Goal: Task Accomplishment & Management: Manage account settings

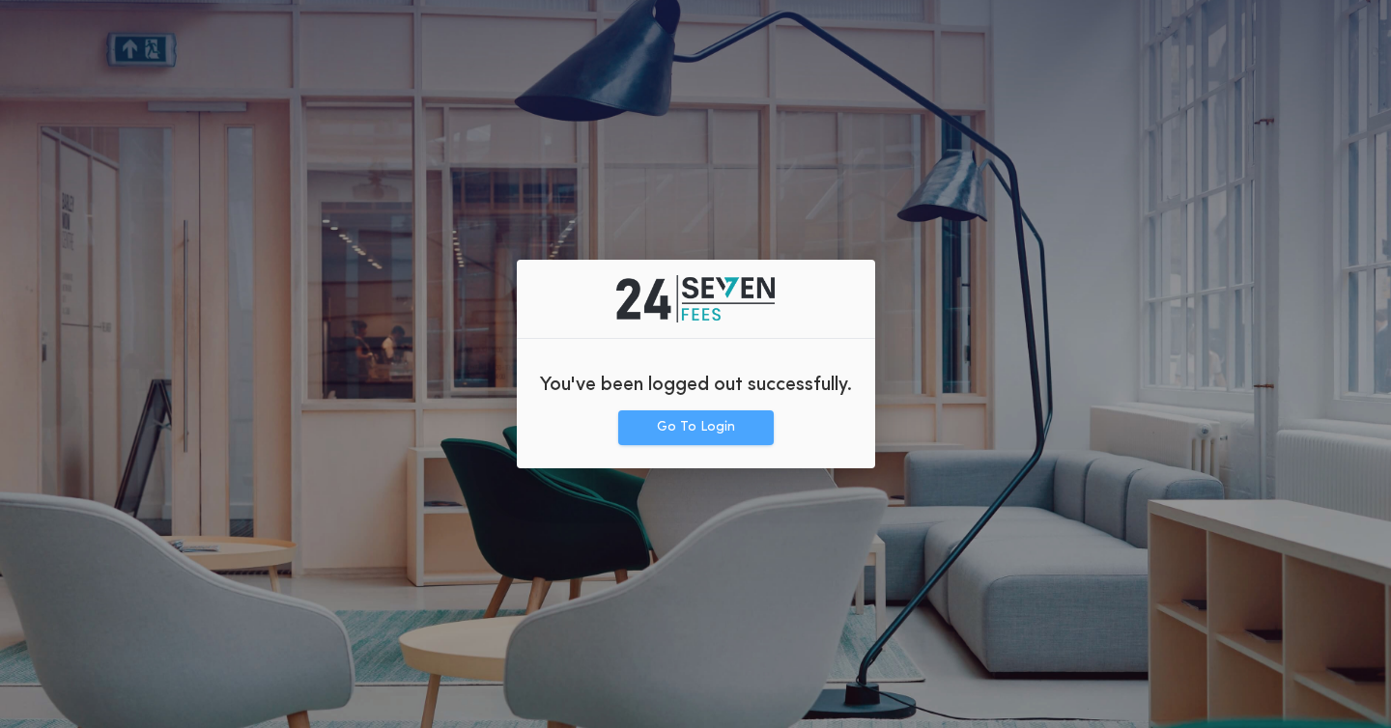
click at [684, 431] on button "Go To Login" at bounding box center [695, 427] width 155 height 35
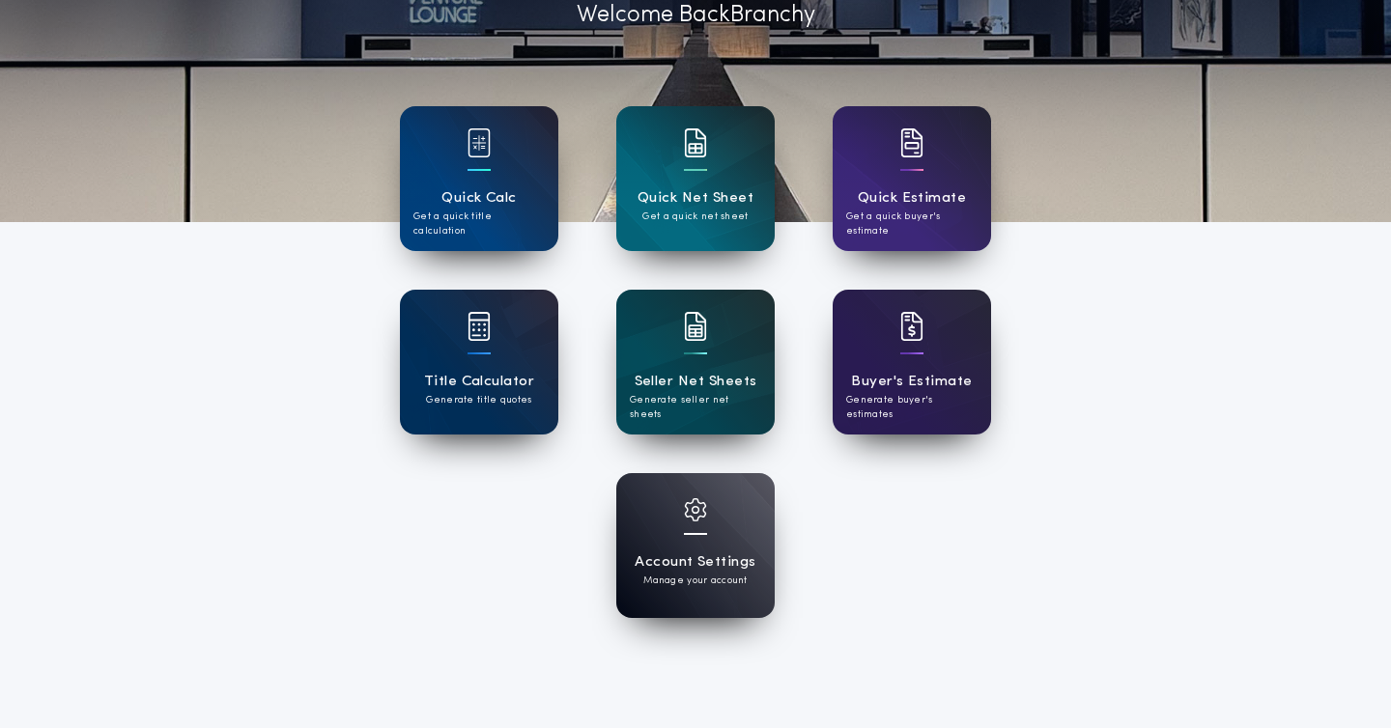
scroll to position [208, 0]
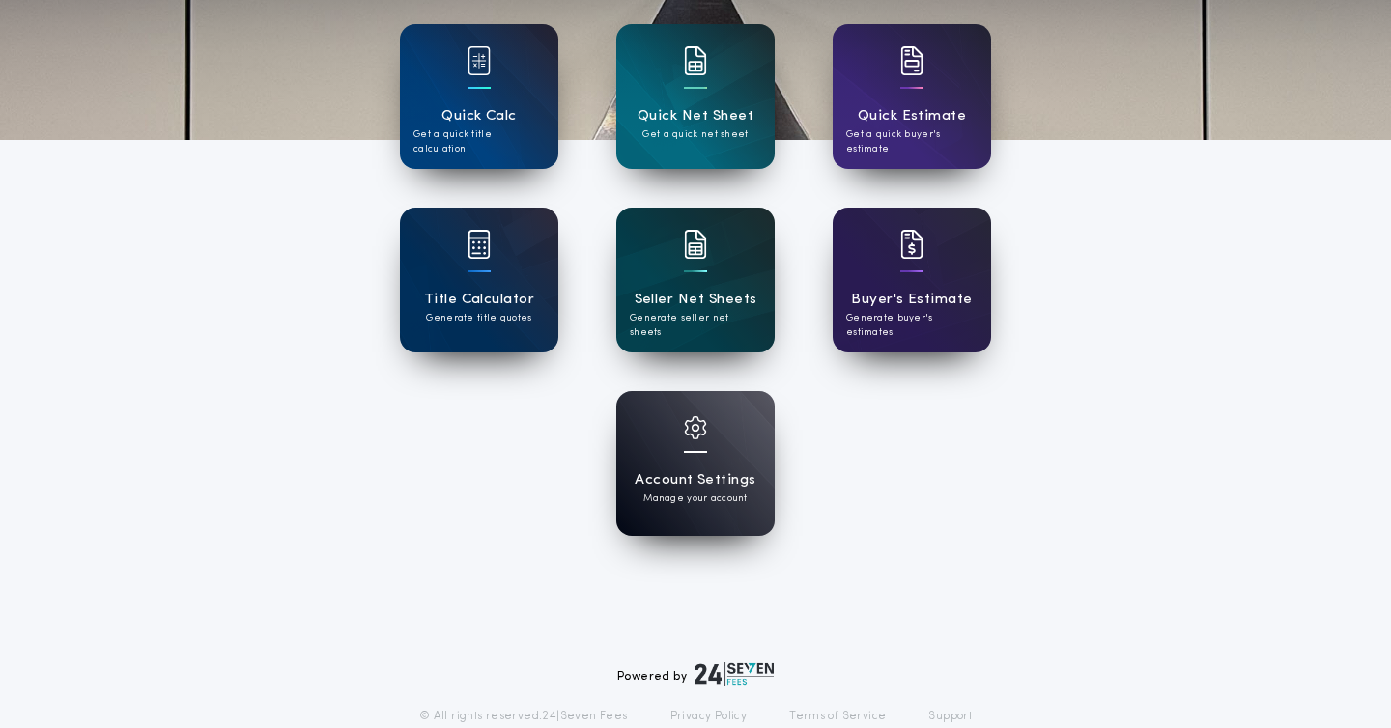
click at [698, 293] on h1 "Seller Net Sheets" at bounding box center [695, 300] width 123 height 22
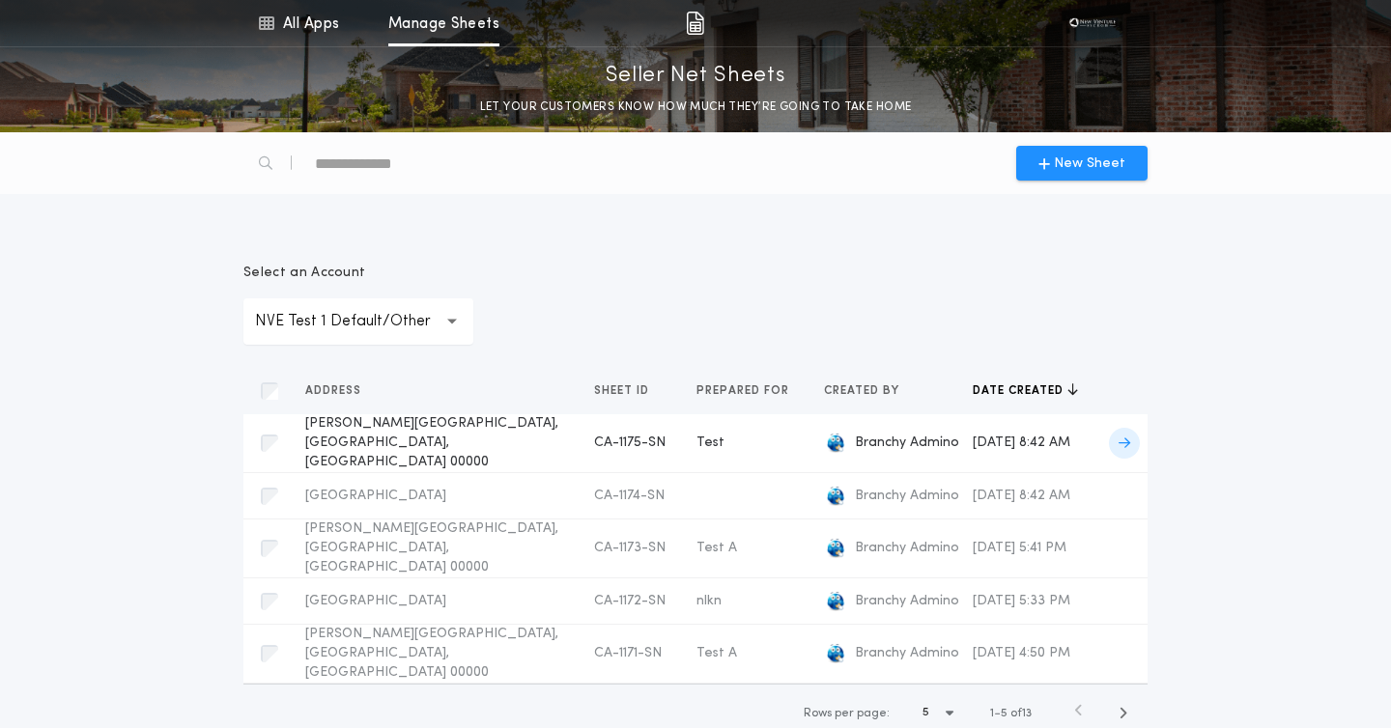
click at [816, 420] on td "Branchy Admino" at bounding box center [882, 443] width 149 height 59
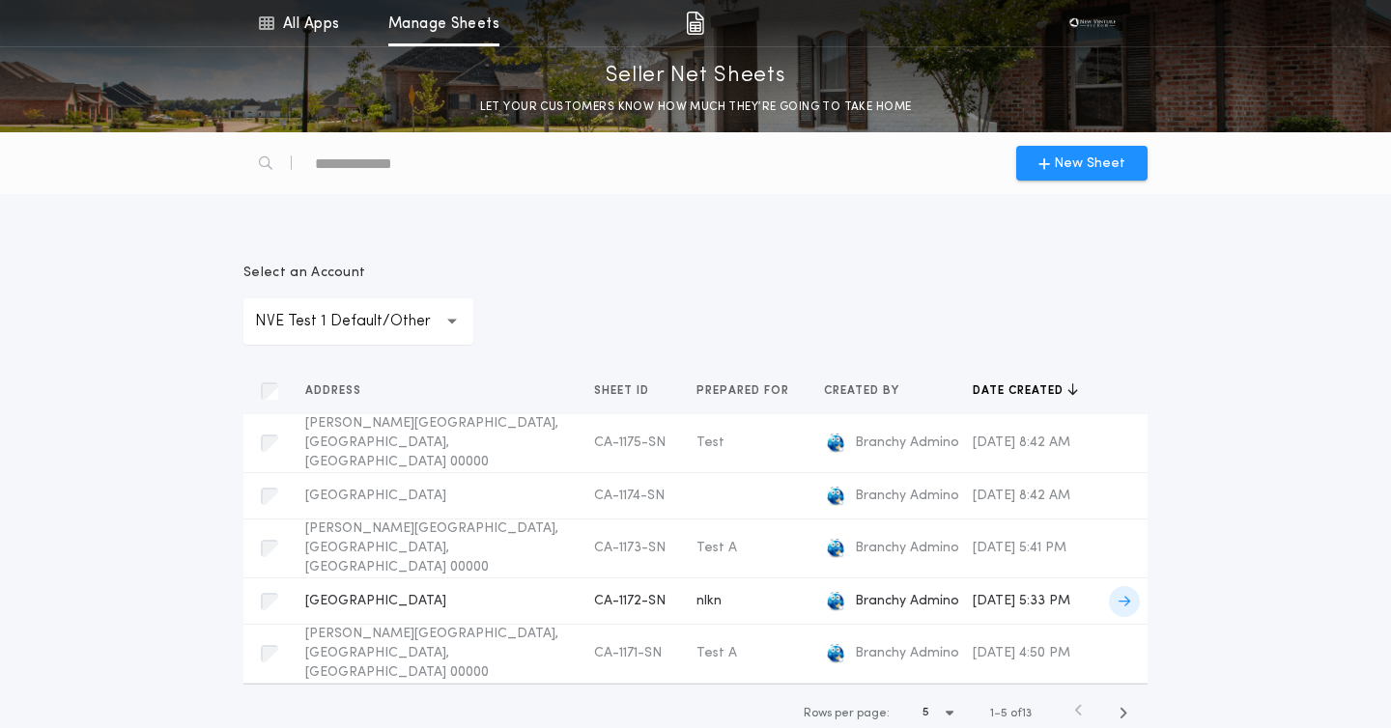
click at [855, 592] on span "Branchy Admino" at bounding box center [907, 601] width 104 height 19
click at [1128, 696] on span "button" at bounding box center [1122, 713] width 35 height 35
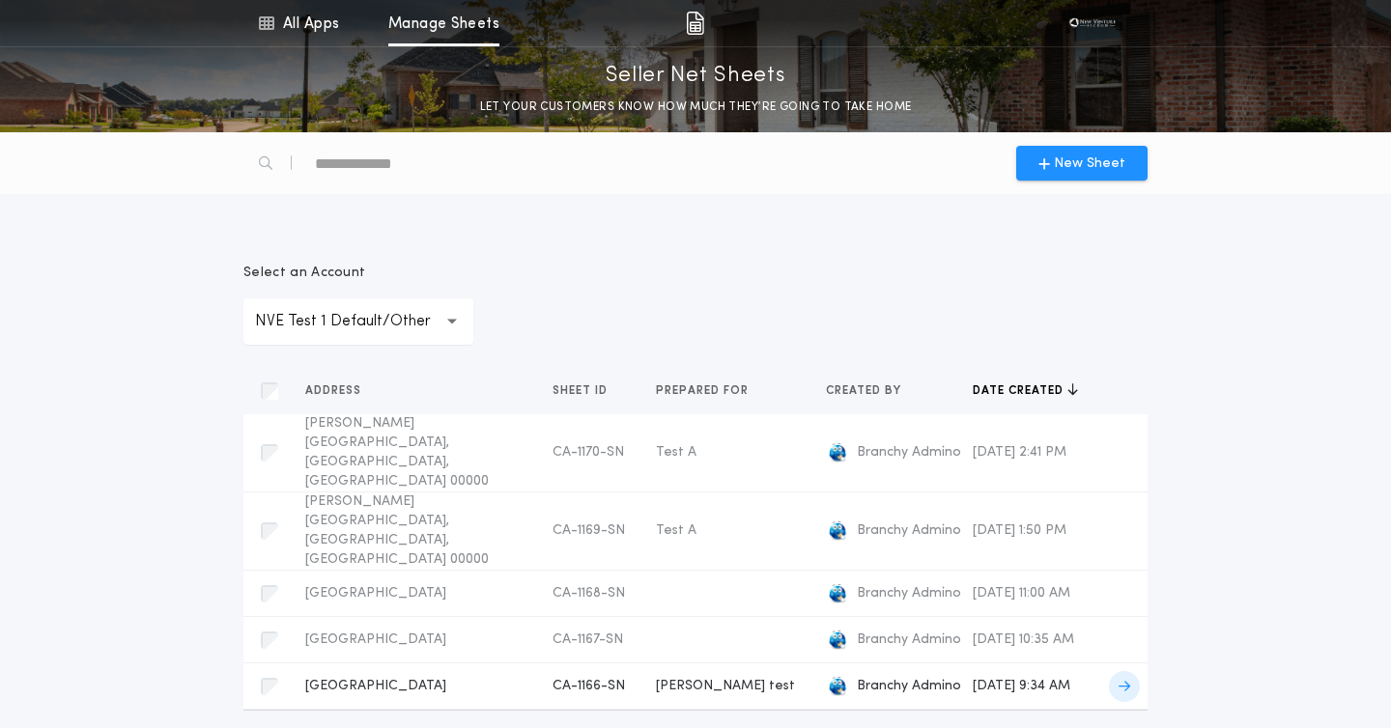
click at [957, 663] on td "September 18, 2025 at 9:34 AM" at bounding box center [1025, 686] width 136 height 46
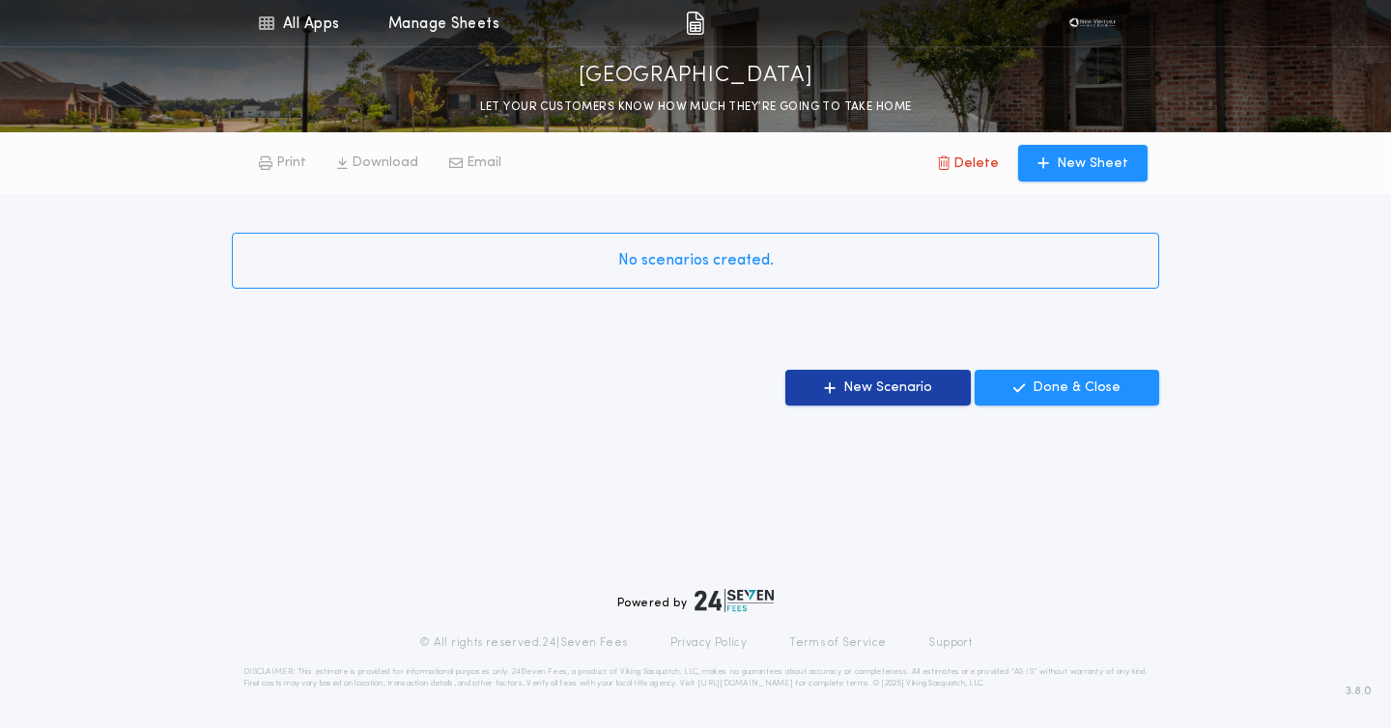
click at [905, 382] on p "New Scenario" at bounding box center [887, 388] width 89 height 19
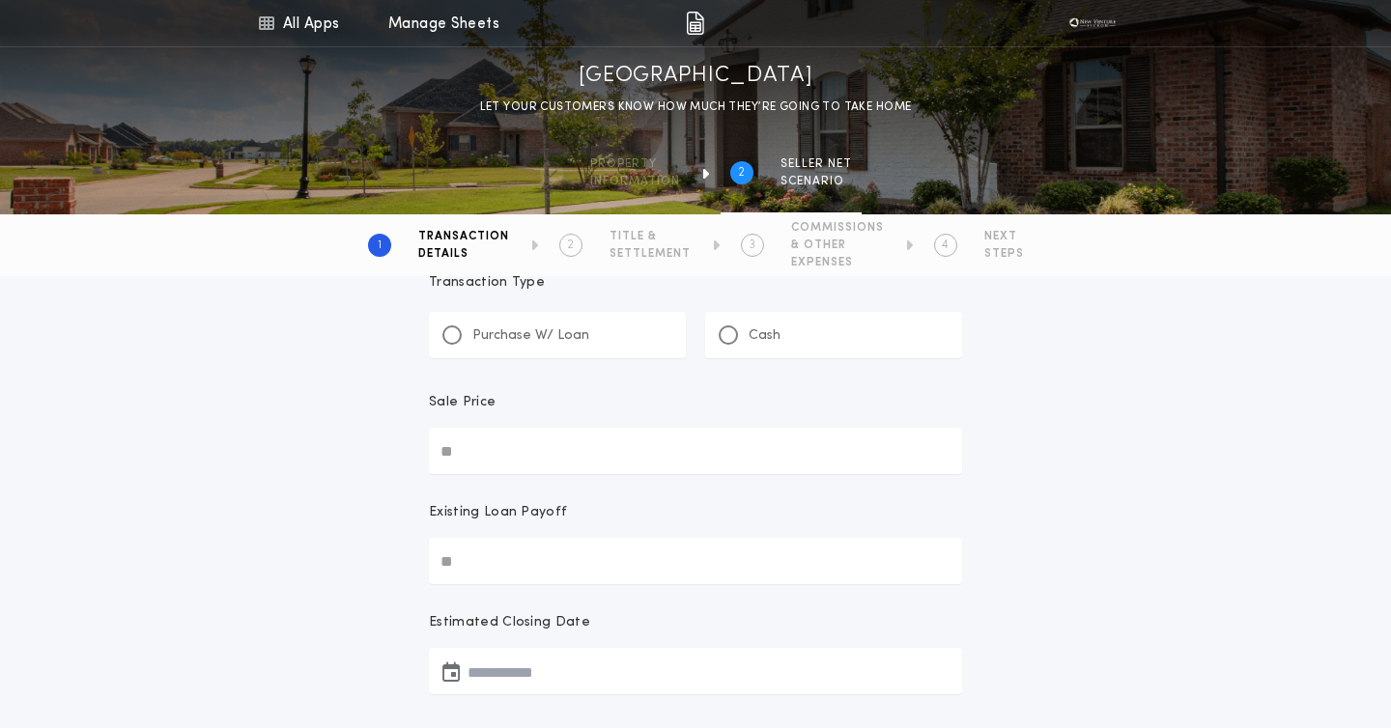
scroll to position [73, 0]
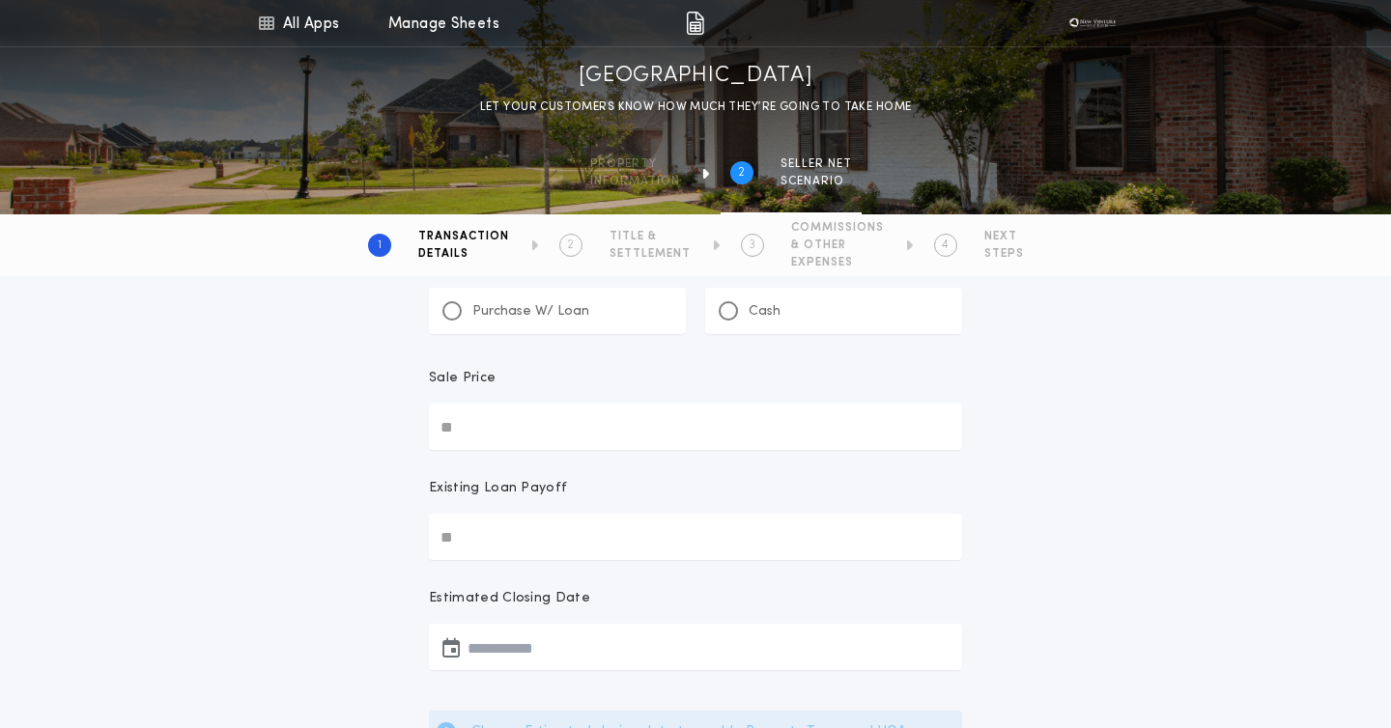
click at [557, 303] on p "Purchase W/ Loan" at bounding box center [530, 311] width 117 height 19
drag, startPoint x: 603, startPoint y: 230, endPoint x: 692, endPoint y: 253, distance: 92.7
click at [692, 253] on div "1 TRANSACTION DETAILS 2 TITLE & SETTLEMENT 3 COMMISSIONS & OTHER EXPENSES 4 NEX…" at bounding box center [696, 245] width 656 height 50
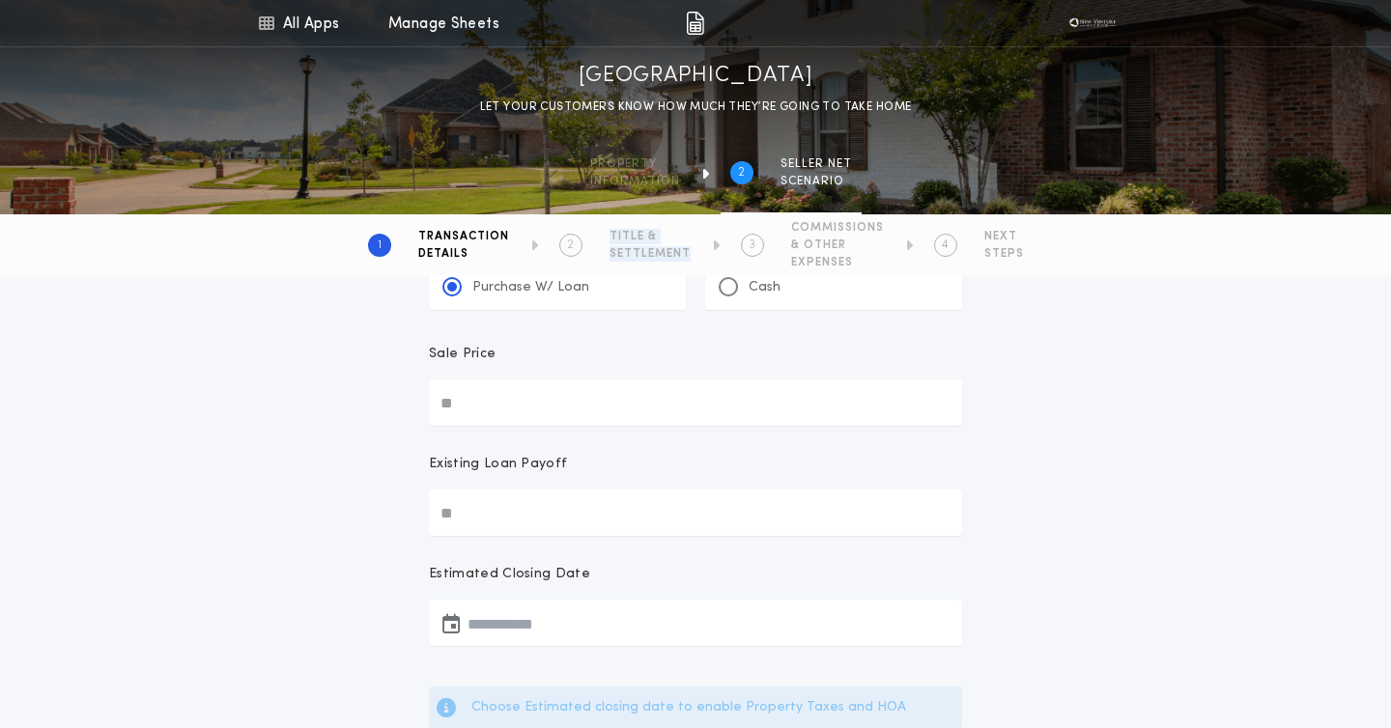
scroll to position [105, 0]
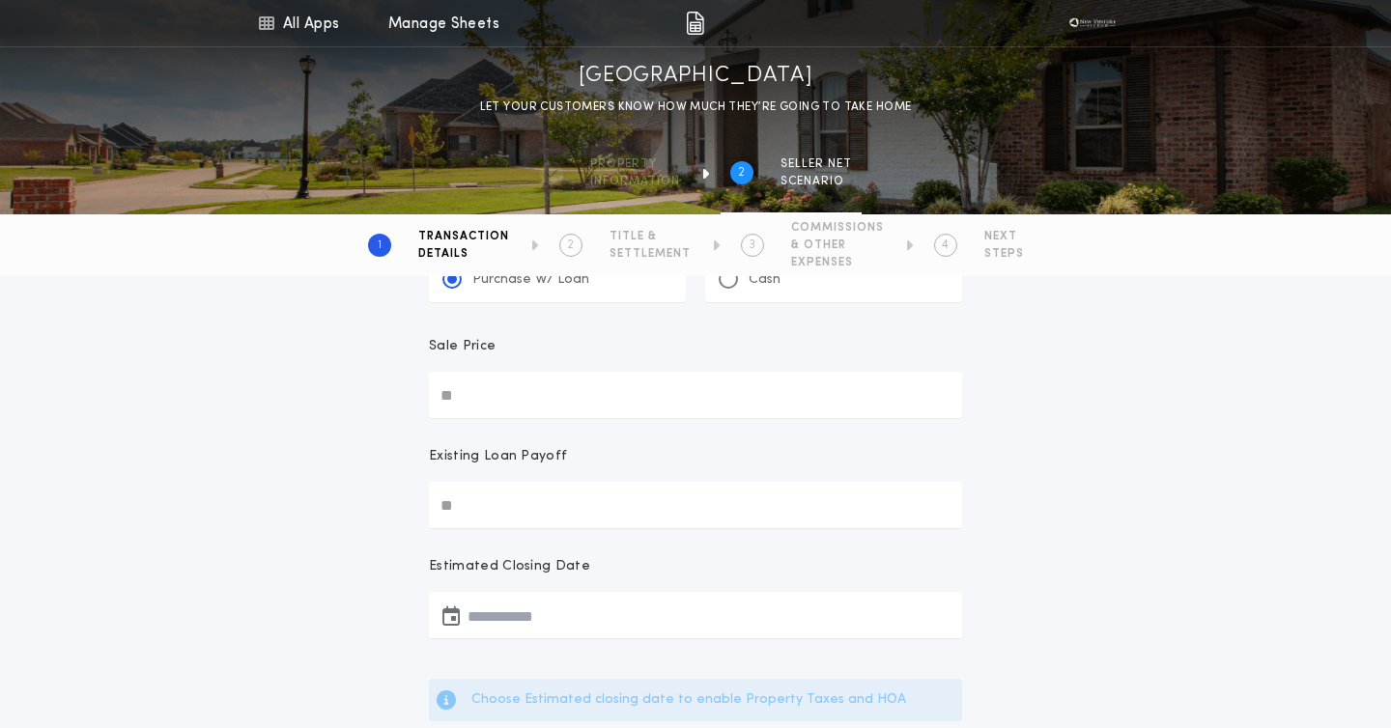
click at [595, 392] on input "Sale Price" at bounding box center [695, 395] width 533 height 46
type input "********"
click at [593, 491] on input "Existing Loan Payoff" at bounding box center [695, 505] width 533 height 46
type input "*******"
click at [605, 614] on button "button" at bounding box center [695, 615] width 533 height 46
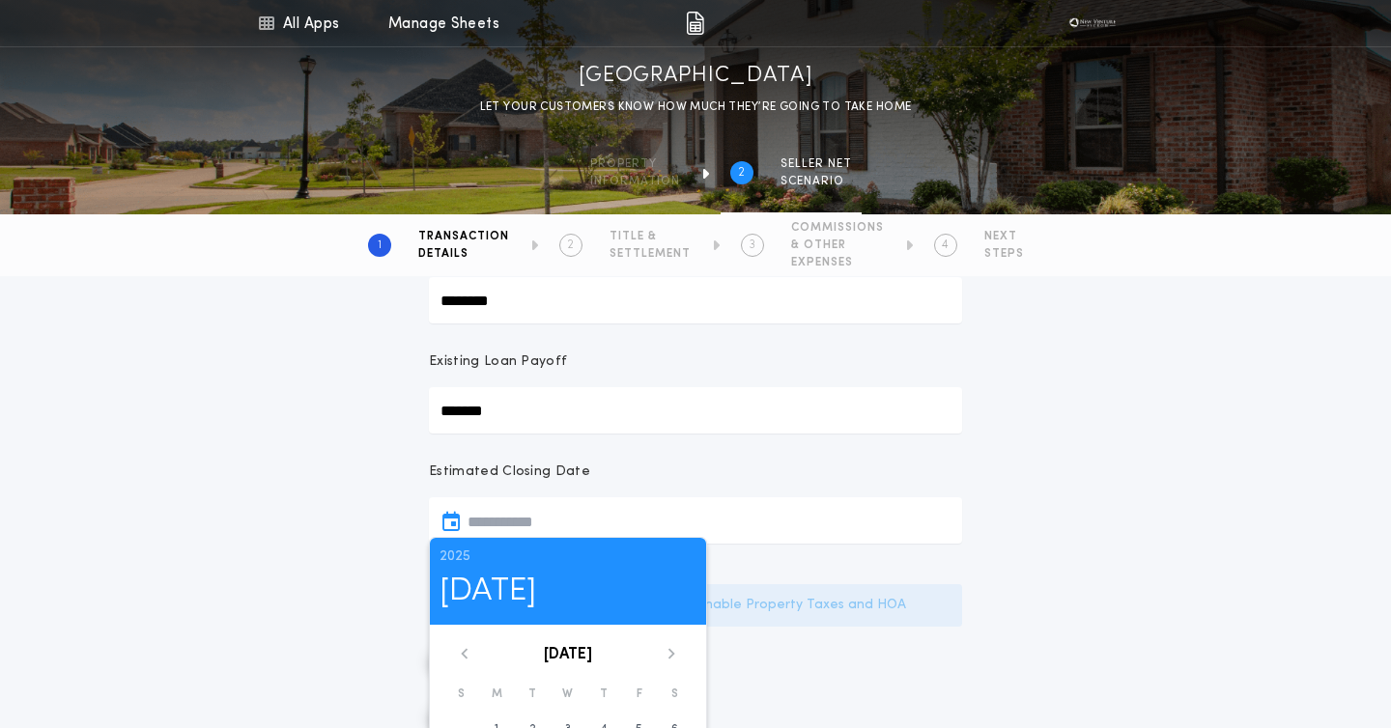
scroll to position [275, 0]
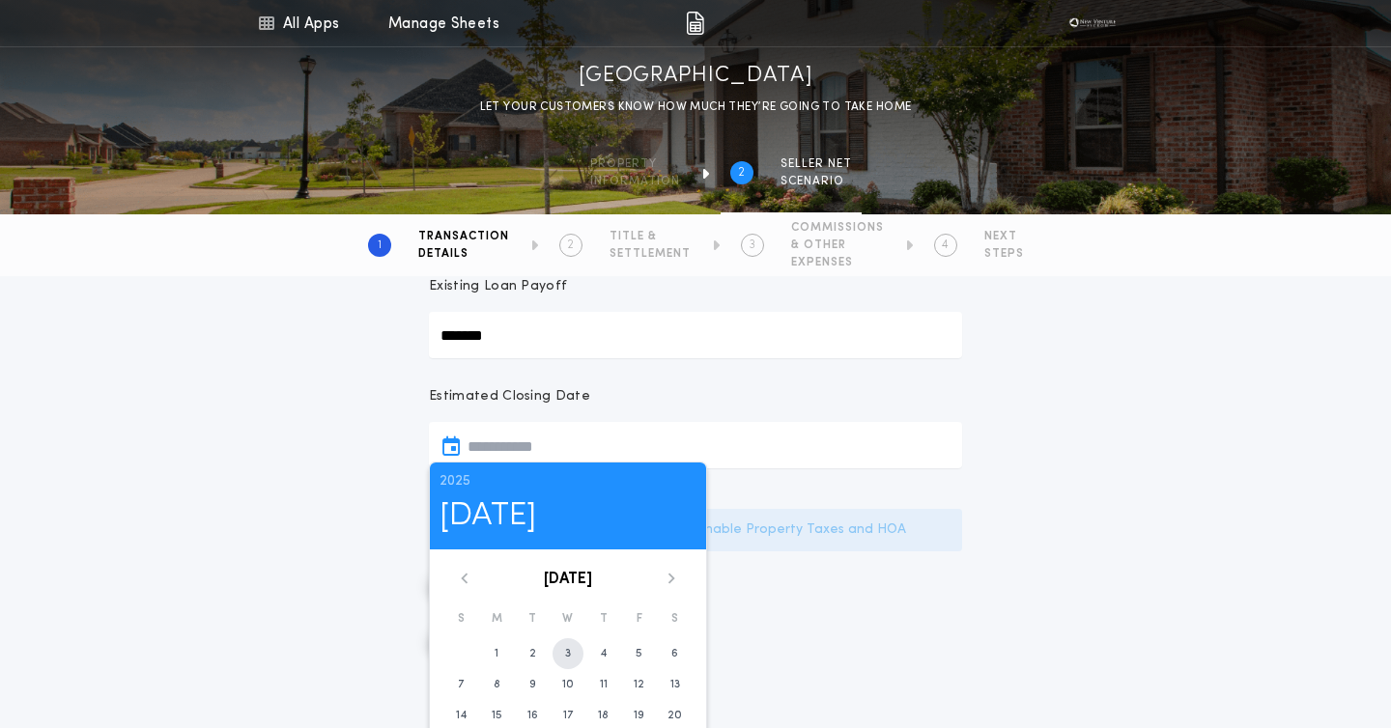
click at [569, 655] on time "3" at bounding box center [568, 653] width 6 height 15
type input "**********"
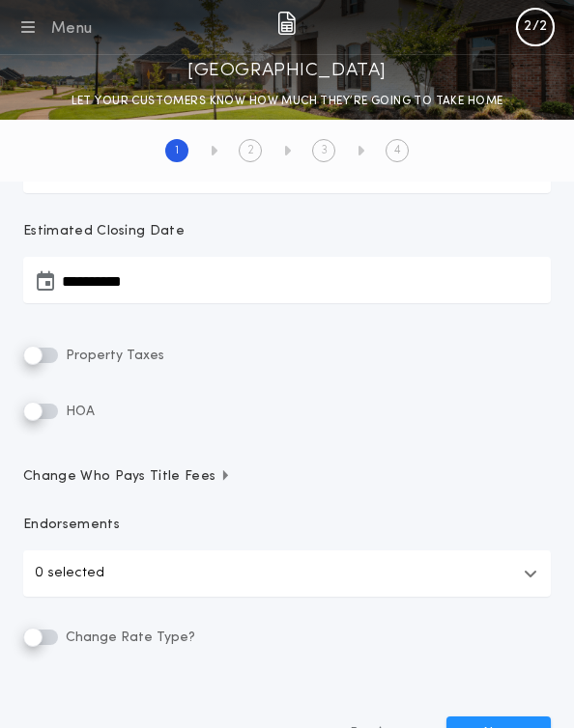
scroll to position [605, 0]
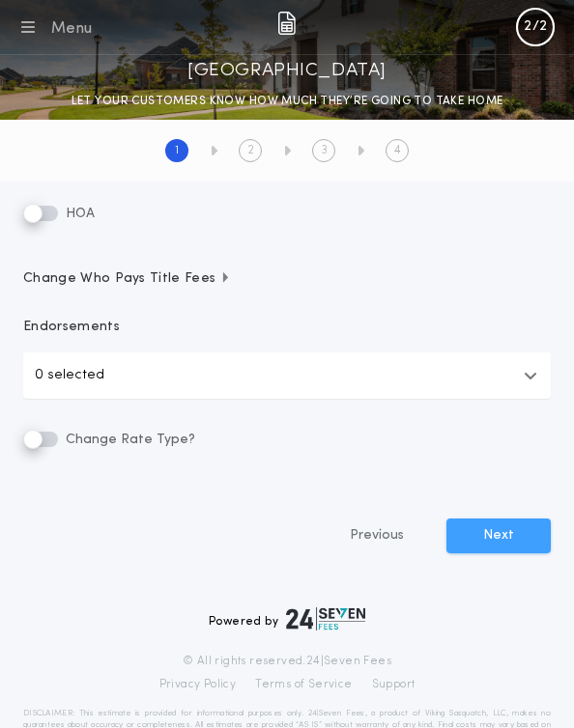
click at [501, 542] on button "Next" at bounding box center [498, 536] width 104 height 35
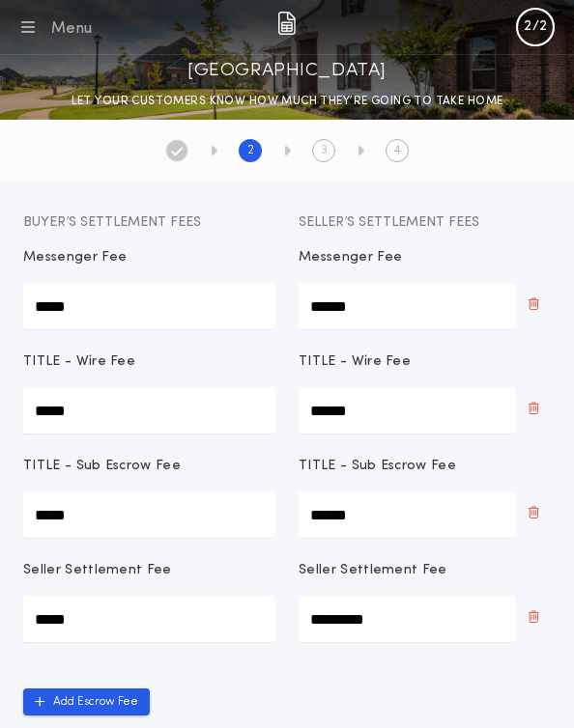
scroll to position [127, 0]
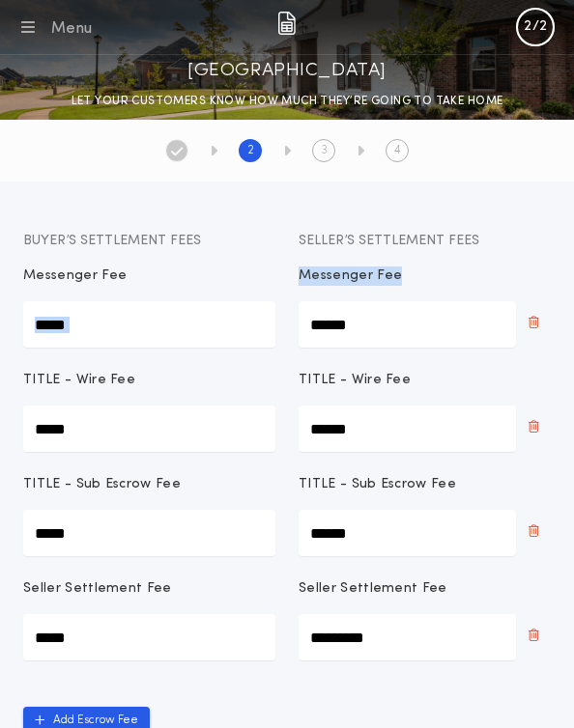
drag, startPoint x: 398, startPoint y: 275, endPoint x: 281, endPoint y: 276, distance: 116.8
click at [281, 275] on div "Messenger Fee ***** Messenger Fee ******" at bounding box center [286, 307] width 527 height 81
drag, startPoint x: 399, startPoint y: 386, endPoint x: 318, endPoint y: 385, distance: 81.1
click at [318, 385] on p "TITLE - Wire Fee" at bounding box center [354, 380] width 112 height 19
drag, startPoint x: 445, startPoint y: 483, endPoint x: 362, endPoint y: 483, distance: 83.0
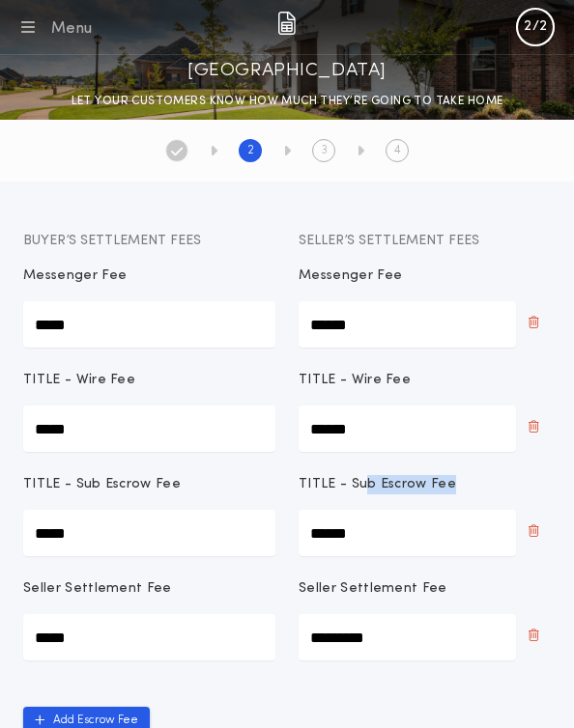
click at [362, 483] on p "TITLE - Sub Escrow Fee" at bounding box center [376, 484] width 157 height 19
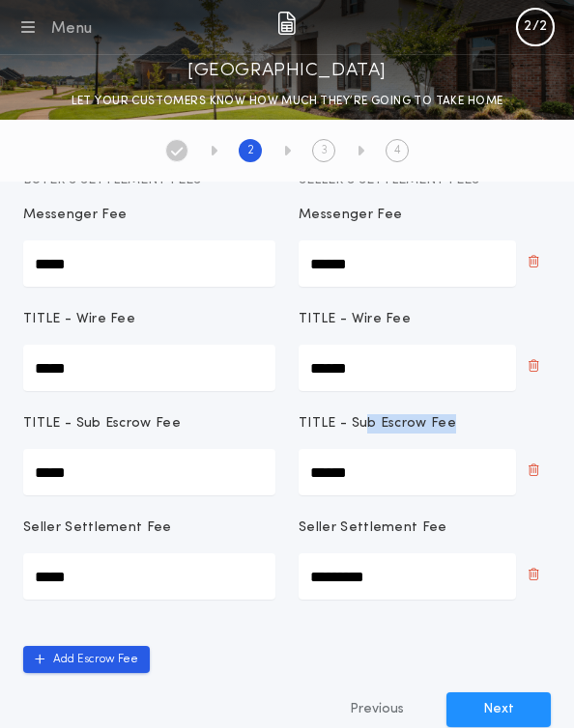
scroll to position [219, 0]
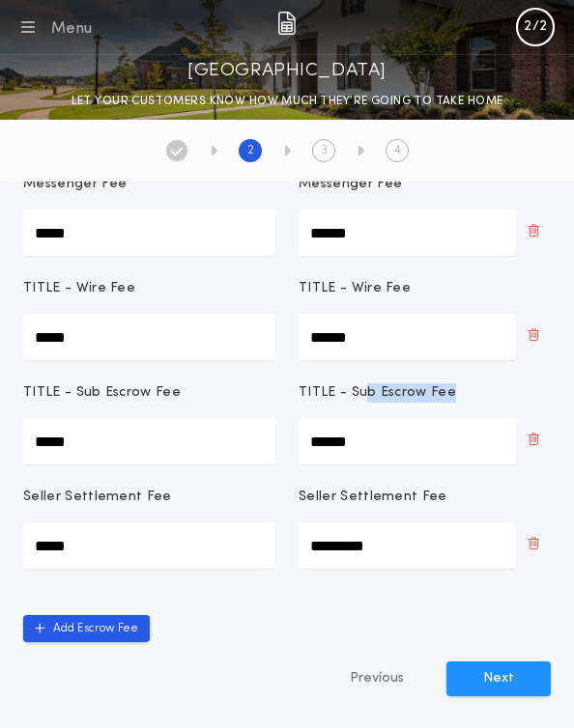
click at [35, 29] on button "Menu" at bounding box center [53, 27] width 76 height 27
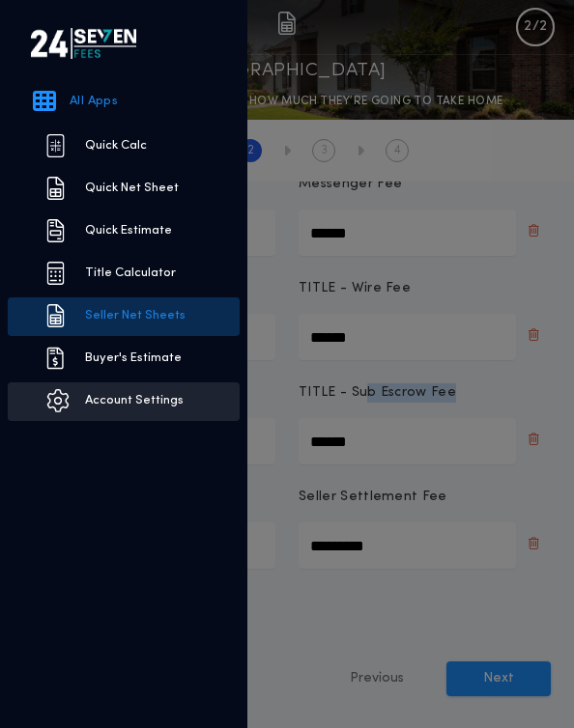
click at [109, 391] on link "Account Settings" at bounding box center [124, 401] width 232 height 39
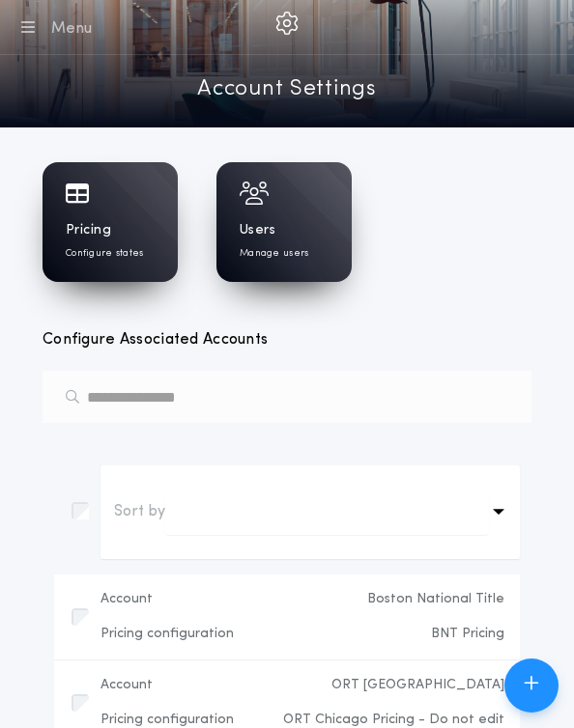
click at [125, 216] on div "Pricing Configure states" at bounding box center [109, 222] width 135 height 120
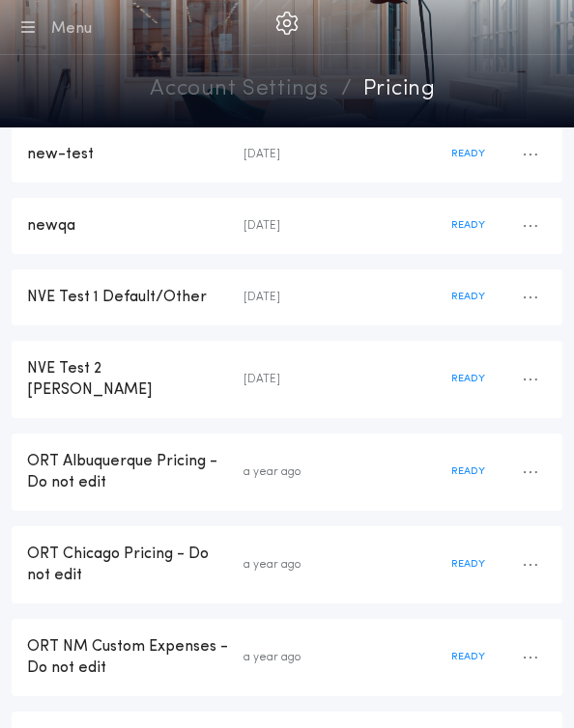
scroll to position [1900, 0]
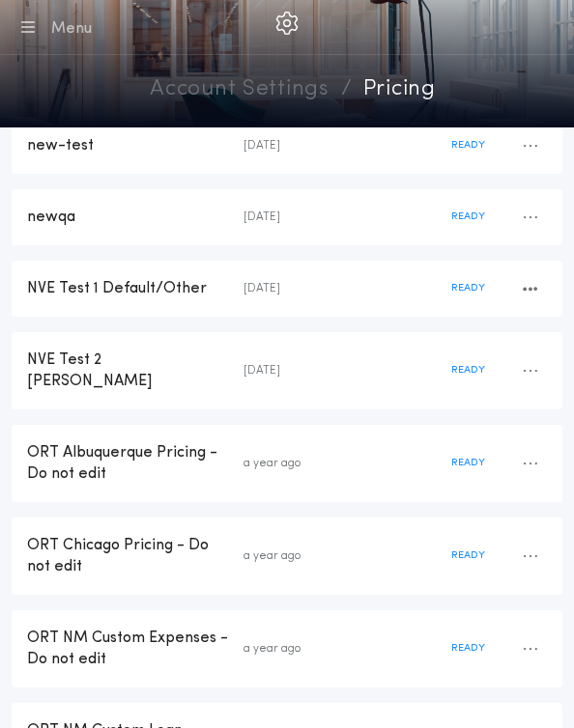
click at [165, 278] on div "NVE Test 1 Default/Other" at bounding box center [135, 288] width 216 height 21
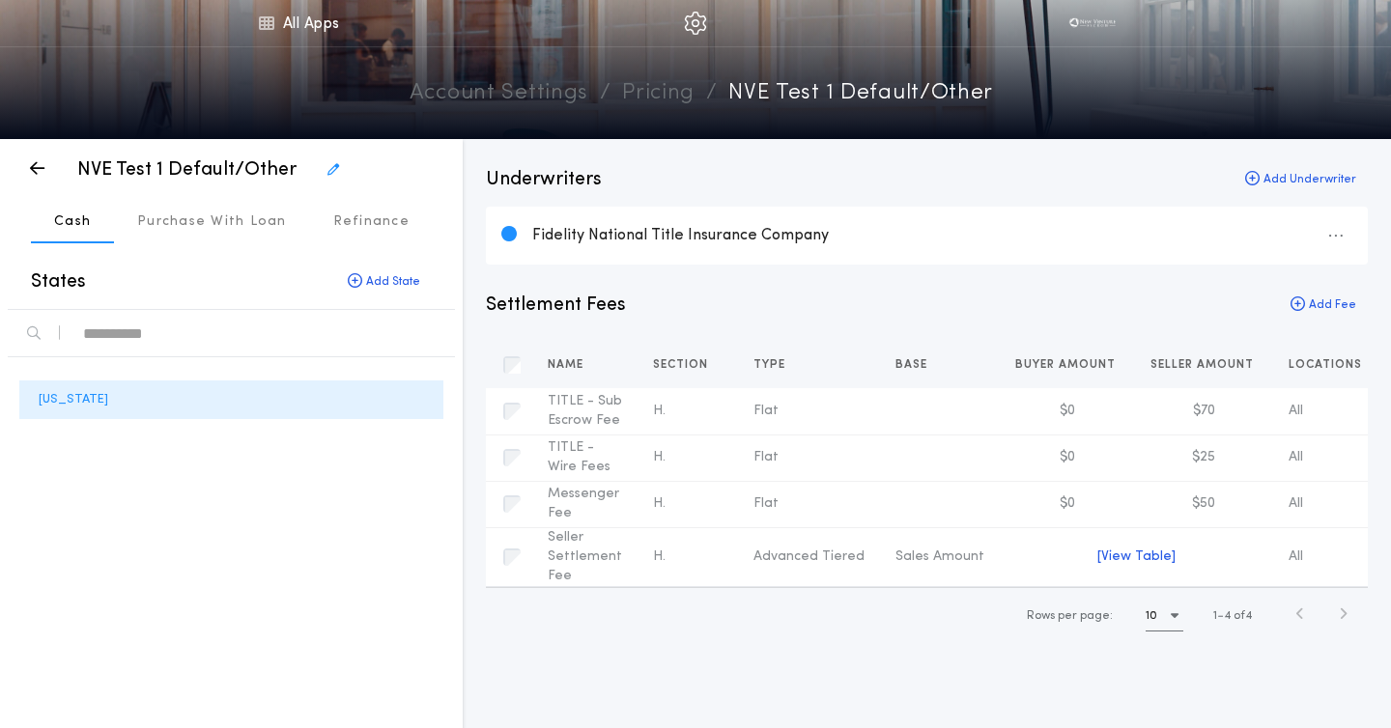
click at [532, 295] on p "Settlement Fees" at bounding box center [556, 305] width 140 height 27
